Goal: Information Seeking & Learning: Check status

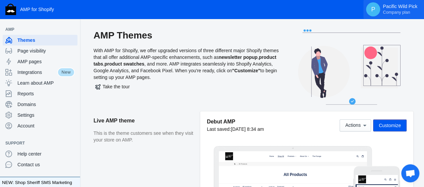
click at [373, 9] on span "P" at bounding box center [372, 9] width 7 height 7
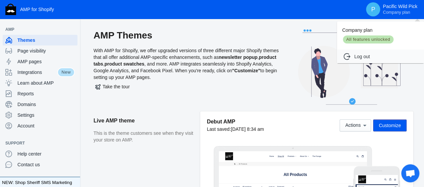
click at [24, 63] on div at bounding box center [212, 93] width 424 height 187
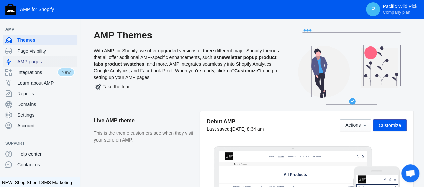
click at [24, 63] on span "AMP pages" at bounding box center [45, 61] width 57 height 7
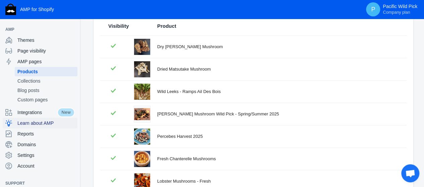
scroll to position [75, 0]
click at [31, 51] on span "Page visibility" at bounding box center [45, 51] width 57 height 7
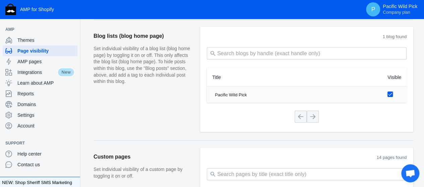
scroll to position [731, 0]
click at [10, 8] on img "button" at bounding box center [10, 9] width 11 height 11
click at [31, 123] on span "Account" at bounding box center [45, 126] width 57 height 7
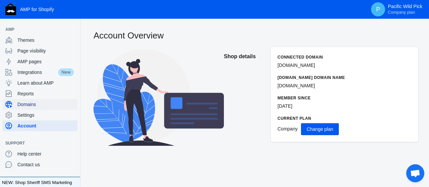
click at [44, 99] on div "Domains" at bounding box center [39, 104] width 69 height 11
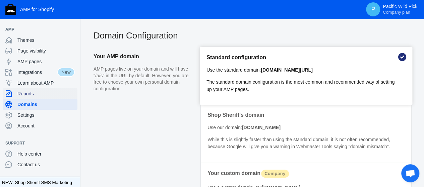
click at [31, 95] on span "Reports" at bounding box center [45, 93] width 57 height 7
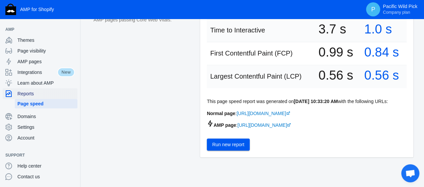
scroll to position [178, 0]
click at [227, 147] on span "Run new report" at bounding box center [228, 144] width 32 height 5
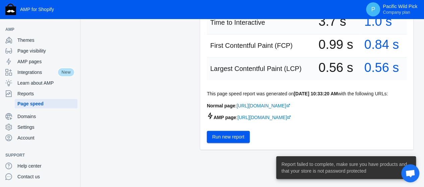
scroll to position [187, 0]
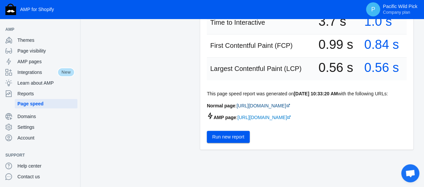
click at [276, 105] on link "[URL][DOMAIN_NAME]" at bounding box center [263, 105] width 54 height 5
click at [291, 118] on link "[URL][DOMAIN_NAME]" at bounding box center [264, 117] width 54 height 5
click at [231, 134] on button "Run new report" at bounding box center [228, 137] width 43 height 12
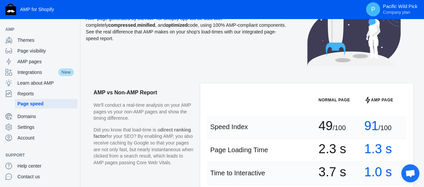
scroll to position [0, 0]
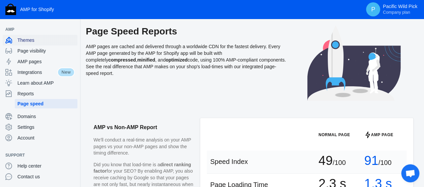
click at [46, 39] on span "Themes" at bounding box center [45, 40] width 57 height 7
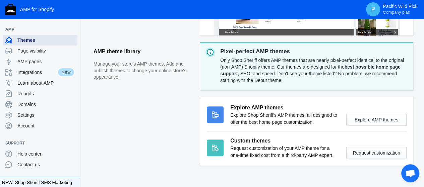
scroll to position [213, 0]
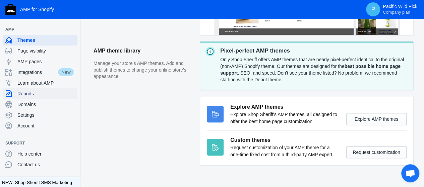
click at [39, 92] on span "Reports" at bounding box center [45, 93] width 57 height 7
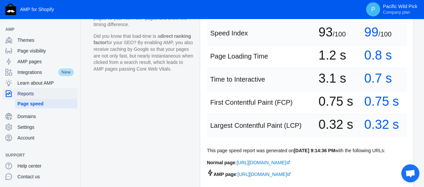
scroll to position [187, 0]
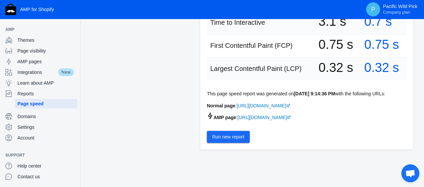
click at [234, 132] on button "Run new report" at bounding box center [228, 137] width 43 height 12
click at [32, 63] on span "AMP pages" at bounding box center [45, 61] width 57 height 7
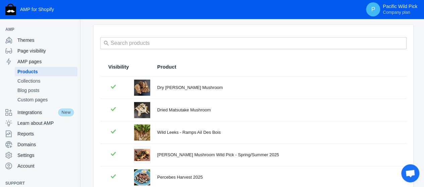
scroll to position [39, 0]
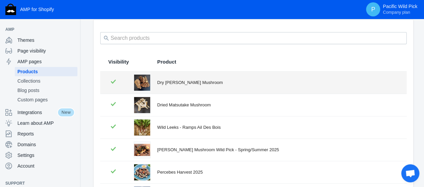
click at [177, 82] on div "Dry [PERSON_NAME] Mushroom" at bounding box center [277, 82] width 241 height 7
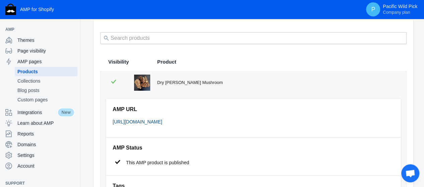
click at [153, 121] on link "[URL][DOMAIN_NAME]" at bounding box center [137, 121] width 50 height 5
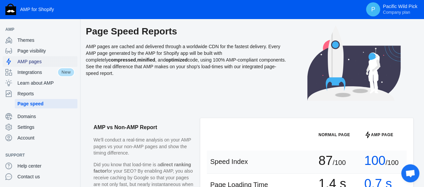
click at [30, 65] on div "AMP pages" at bounding box center [39, 61] width 69 height 11
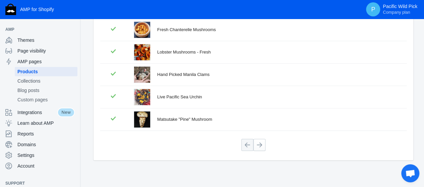
scroll to position [176, 0]
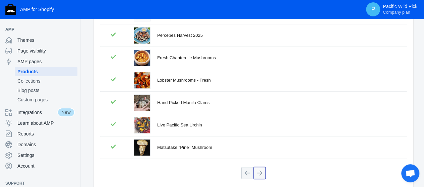
click at [260, 167] on button at bounding box center [259, 173] width 12 height 12
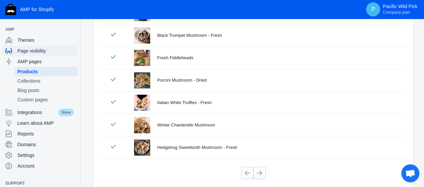
click at [46, 52] on span "Page visibility" at bounding box center [45, 51] width 57 height 7
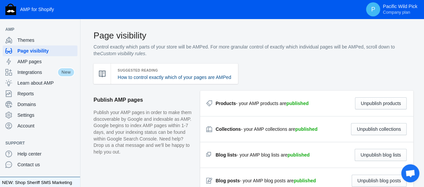
click at [170, 80] on link "How to control exactly which of your pages are AMPed" at bounding box center [174, 77] width 113 height 5
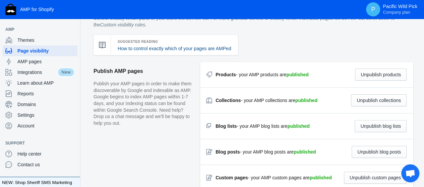
scroll to position [29, 0]
click at [297, 74] on strong "published" at bounding box center [297, 74] width 22 height 5
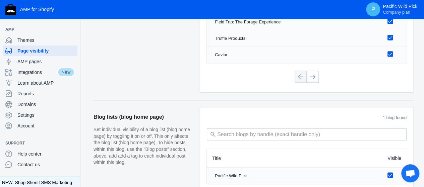
scroll to position [649, 0]
click at [52, 75] on span "Integrations" at bounding box center [37, 72] width 40 height 7
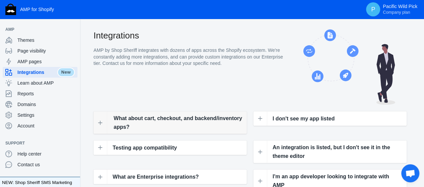
click at [193, 121] on span "What about cart, checkout, and backend/inventory apps?" at bounding box center [177, 122] width 129 height 17
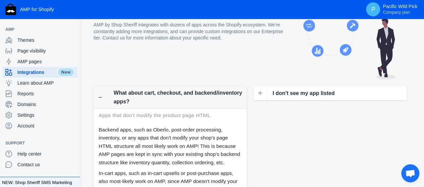
scroll to position [41, 0]
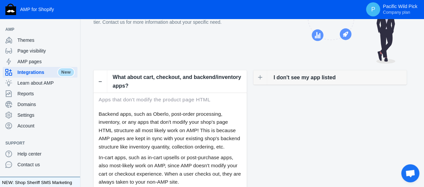
click at [292, 76] on span "I don't see my app listed" at bounding box center [304, 77] width 62 height 9
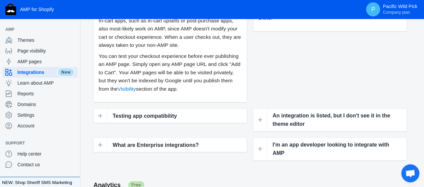
scroll to position [182, 0]
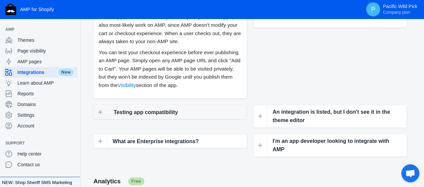
click at [153, 117] on span "Testing app compatibility" at bounding box center [145, 112] width 64 height 9
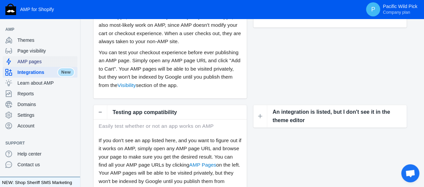
click at [34, 59] on span "AMP pages" at bounding box center [45, 61] width 57 height 7
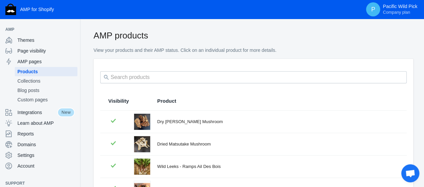
click at [192, 85] on div at bounding box center [253, 77] width 306 height 17
click at [120, 97] on th "Visibility" at bounding box center [113, 101] width 27 height 19
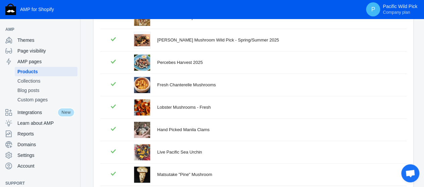
scroll to position [204, 0]
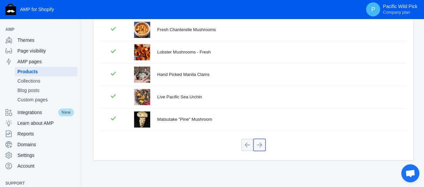
click at [262, 143] on button at bounding box center [259, 145] width 12 height 12
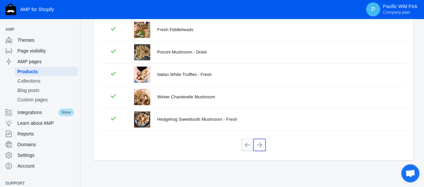
click at [262, 143] on button at bounding box center [259, 145] width 12 height 12
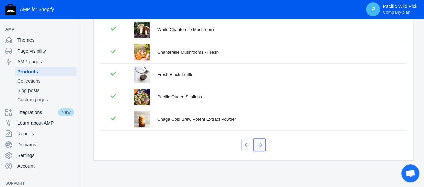
click at [260, 141] on button at bounding box center [259, 145] width 12 height 12
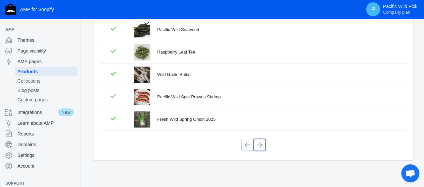
click at [260, 141] on button at bounding box center [259, 145] width 12 height 12
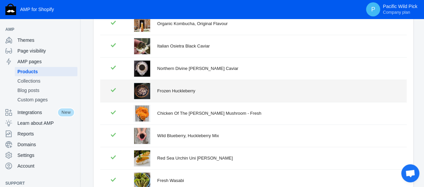
scroll to position [90, 0]
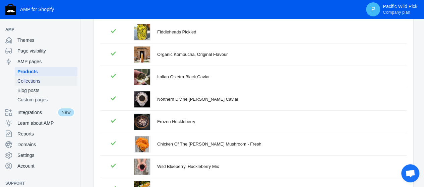
click at [39, 83] on span "Collections" at bounding box center [45, 81] width 57 height 7
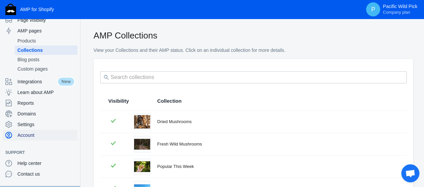
scroll to position [15, 0]
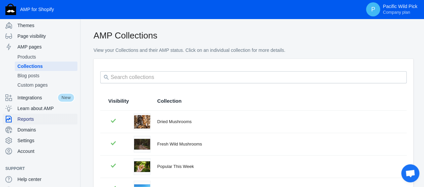
click at [35, 120] on span "Reports" at bounding box center [45, 119] width 57 height 7
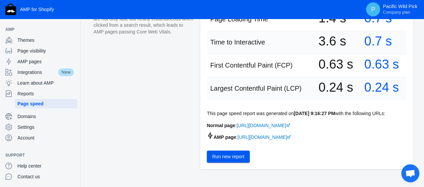
scroll to position [166, 0]
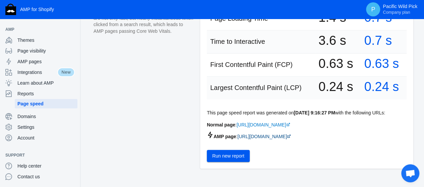
click at [265, 138] on link "[URL][DOMAIN_NAME]" at bounding box center [264, 136] width 54 height 5
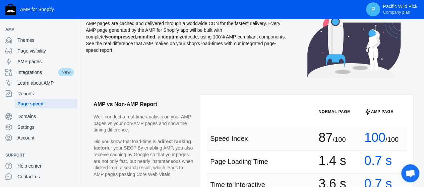
scroll to position [0, 0]
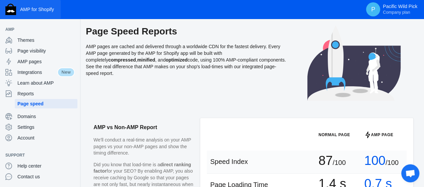
click at [37, 14] on button "AMP for Shopify" at bounding box center [30, 9] width 61 height 19
click at [126, 87] on div "Page Speed Reports AMP pages are cached and delivered through a worldwide CDN f…" at bounding box center [186, 66] width 201 height 82
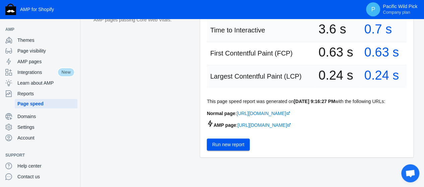
scroll to position [178, 0]
click at [228, 135] on div "Normal Page AMP Page Speed Index 87 /100 100 /100 Page Loading Time 1.4 s 0.7 s…" at bounding box center [307, 49] width 200 height 204
click at [288, 116] on link "[URL][DOMAIN_NAME]" at bounding box center [263, 112] width 54 height 5
click at [35, 92] on span "Reports" at bounding box center [45, 93] width 57 height 7
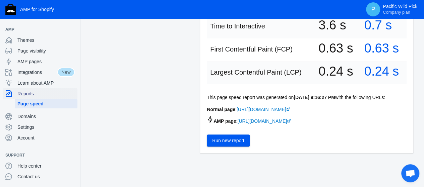
scroll to position [187, 0]
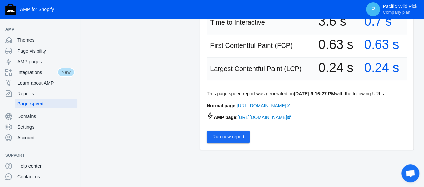
click at [238, 132] on button "Run new report" at bounding box center [228, 137] width 43 height 12
click at [32, 48] on span "Page visibility" at bounding box center [45, 51] width 57 height 7
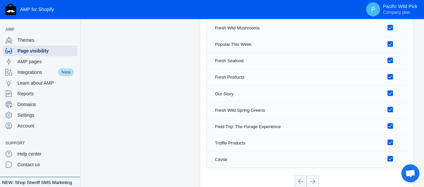
scroll to position [545, 0]
